Goal: Task Accomplishment & Management: Use online tool/utility

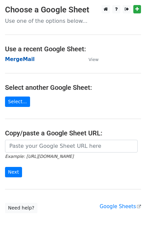
click at [25, 61] on strong "MergeMail" at bounding box center [20, 59] width 30 height 6
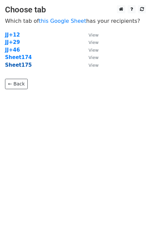
click at [19, 67] on strong "Sheet175" at bounding box center [18, 65] width 27 height 6
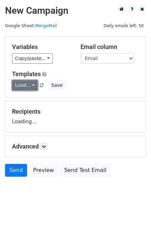
click at [31, 86] on link "Load..." at bounding box center [25, 85] width 26 height 10
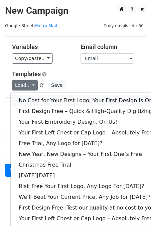
click at [43, 101] on link "No Cost for Your First Logo, Your First Design Is On Us!" at bounding box center [91, 100] width 161 height 11
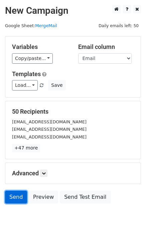
click at [13, 198] on link "Send" at bounding box center [16, 197] width 22 height 13
